Goal: Find specific page/section: Find specific page/section

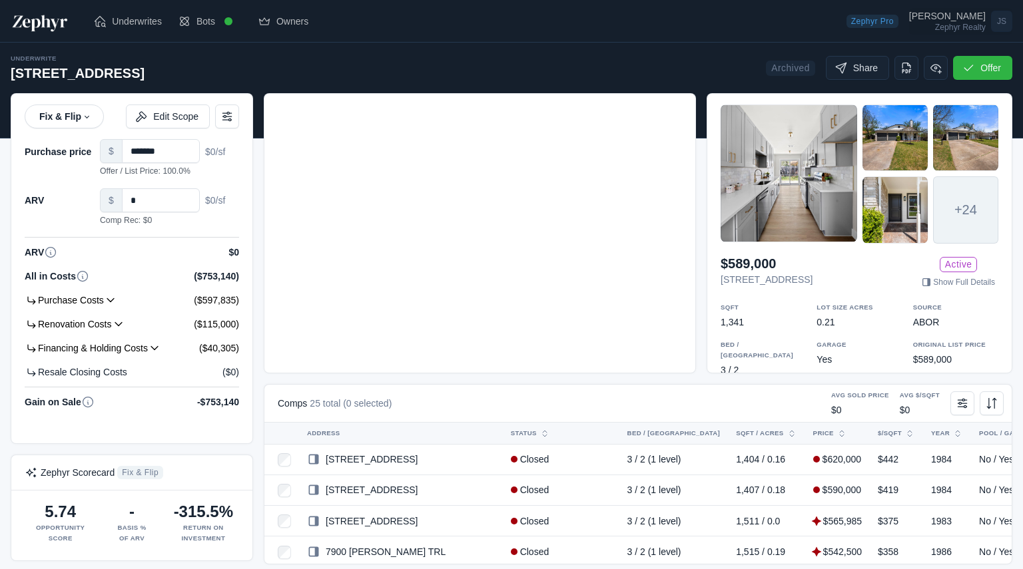
click at [951, 23] on div "Zephyr Realty" at bounding box center [947, 27] width 77 height 8
click at [959, 29] on div "Zephyr Realty" at bounding box center [947, 27] width 77 height 8
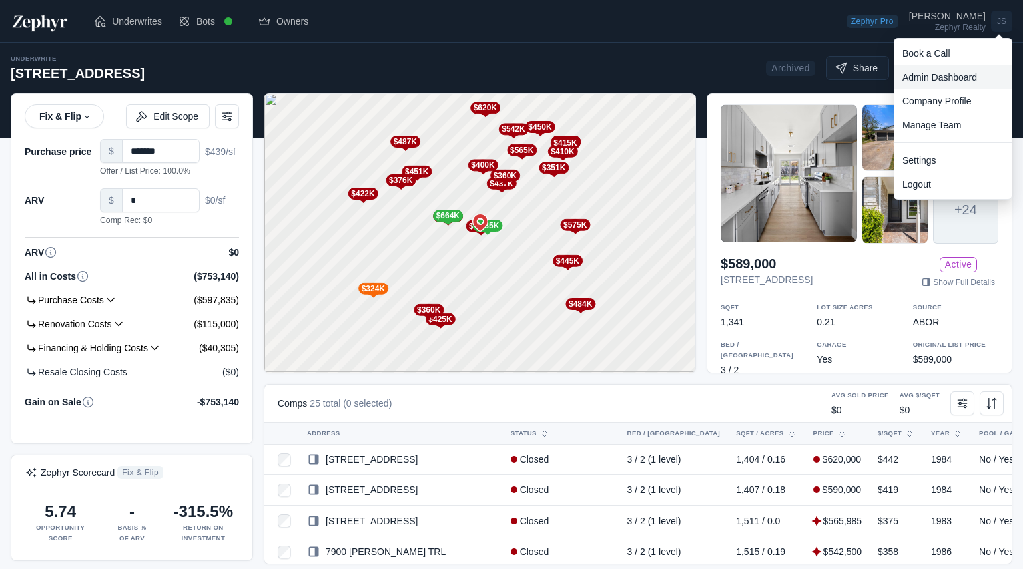
click at [926, 79] on link "Admin Dashboard" at bounding box center [952, 77] width 117 height 24
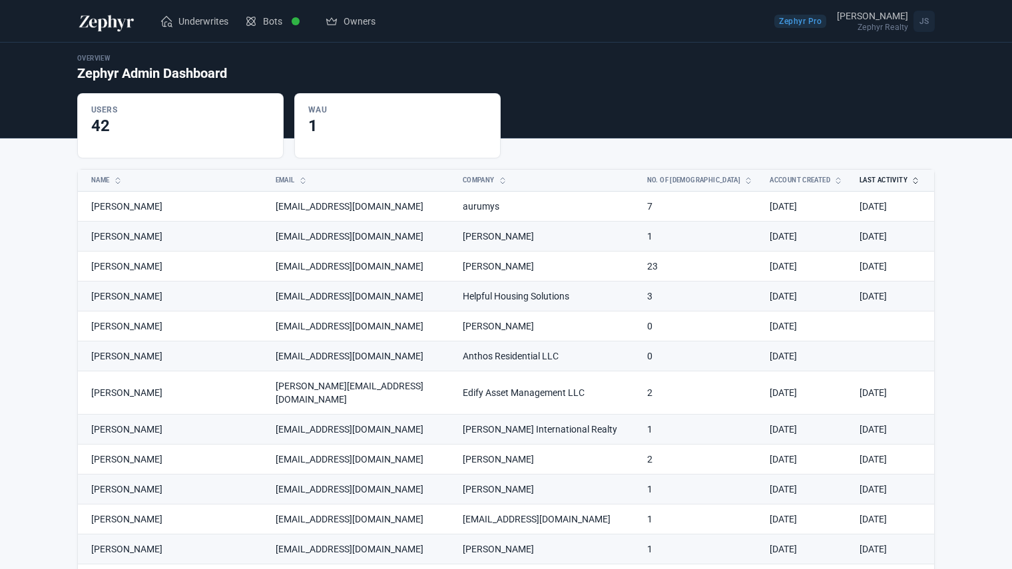
click at [879, 186] on button "Last Activity" at bounding box center [882, 180] width 61 height 21
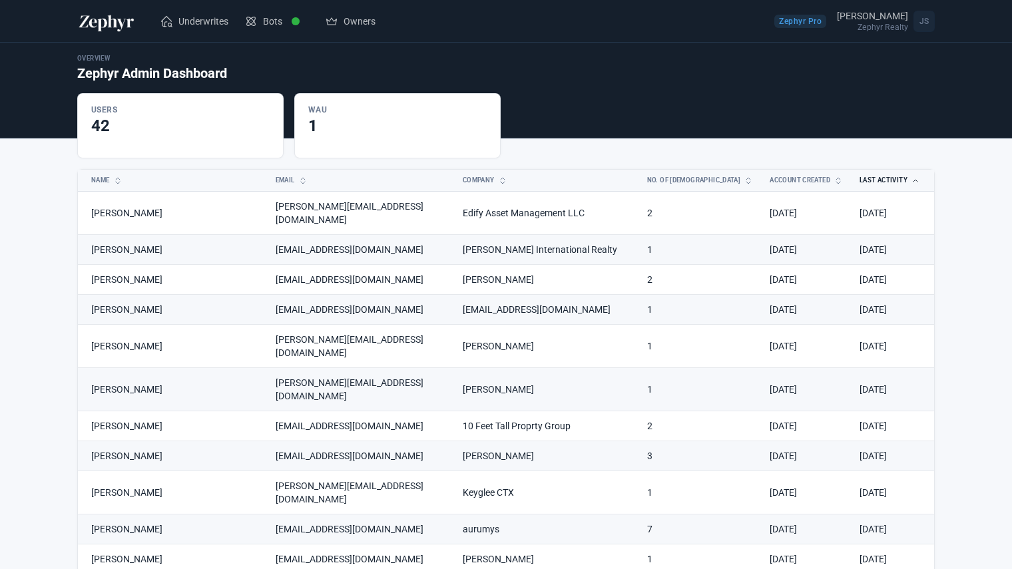
click at [879, 186] on button "Last Activity" at bounding box center [882, 180] width 61 height 21
